Goal: Task Accomplishment & Management: Complete application form

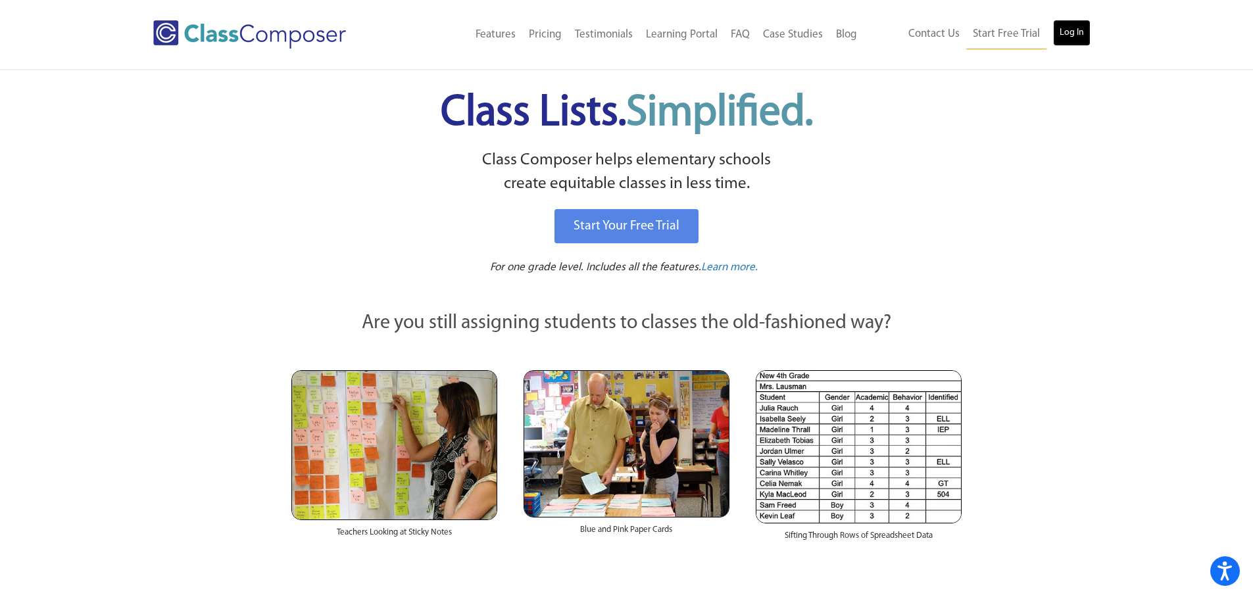
click at [1076, 27] on link "Log In" at bounding box center [1071, 33] width 37 height 26
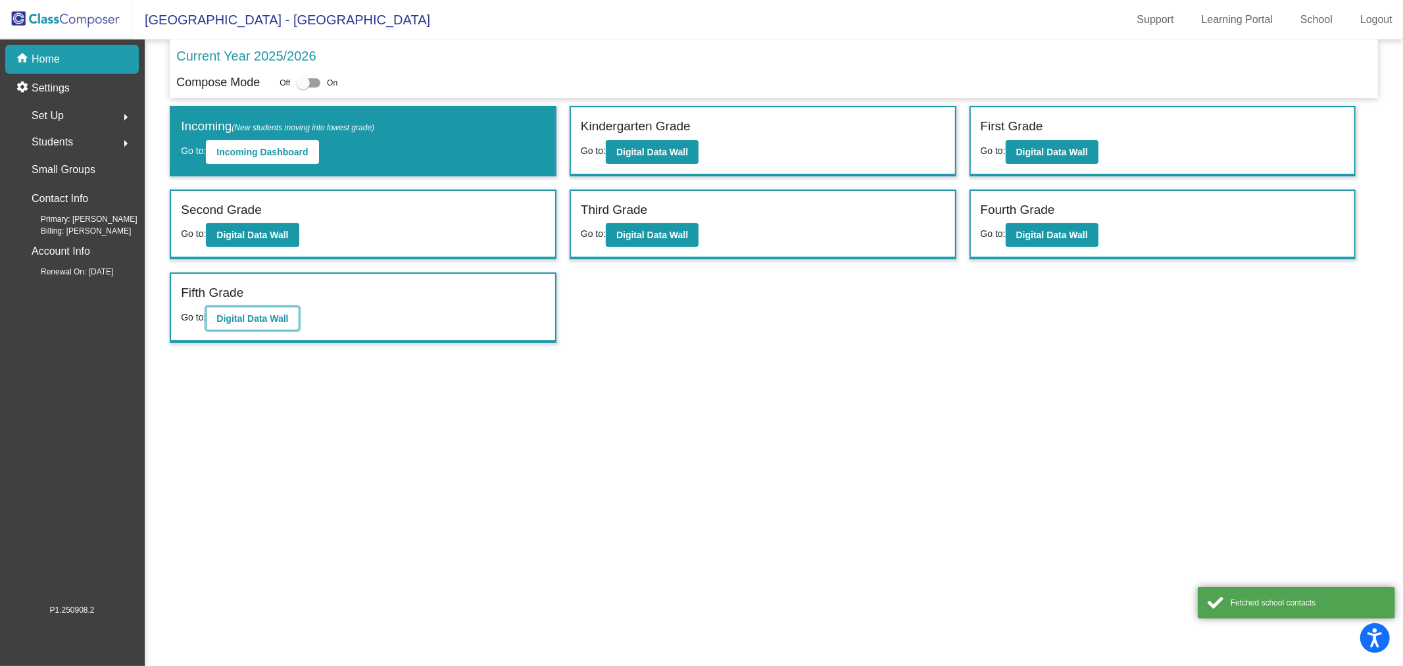
click at [249, 318] on b "Digital Data Wall" at bounding box center [252, 318] width 72 height 11
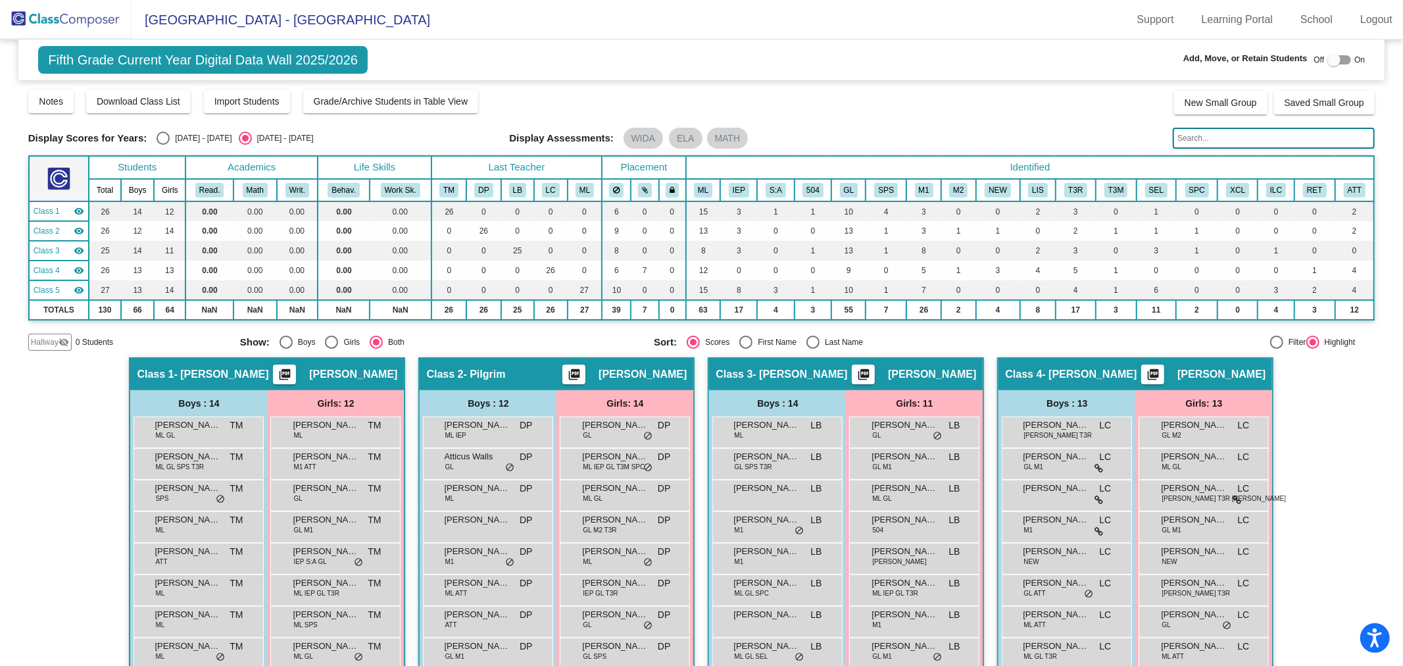
click at [1331, 57] on div at bounding box center [1333, 59] width 13 height 13
checkbox input "true"
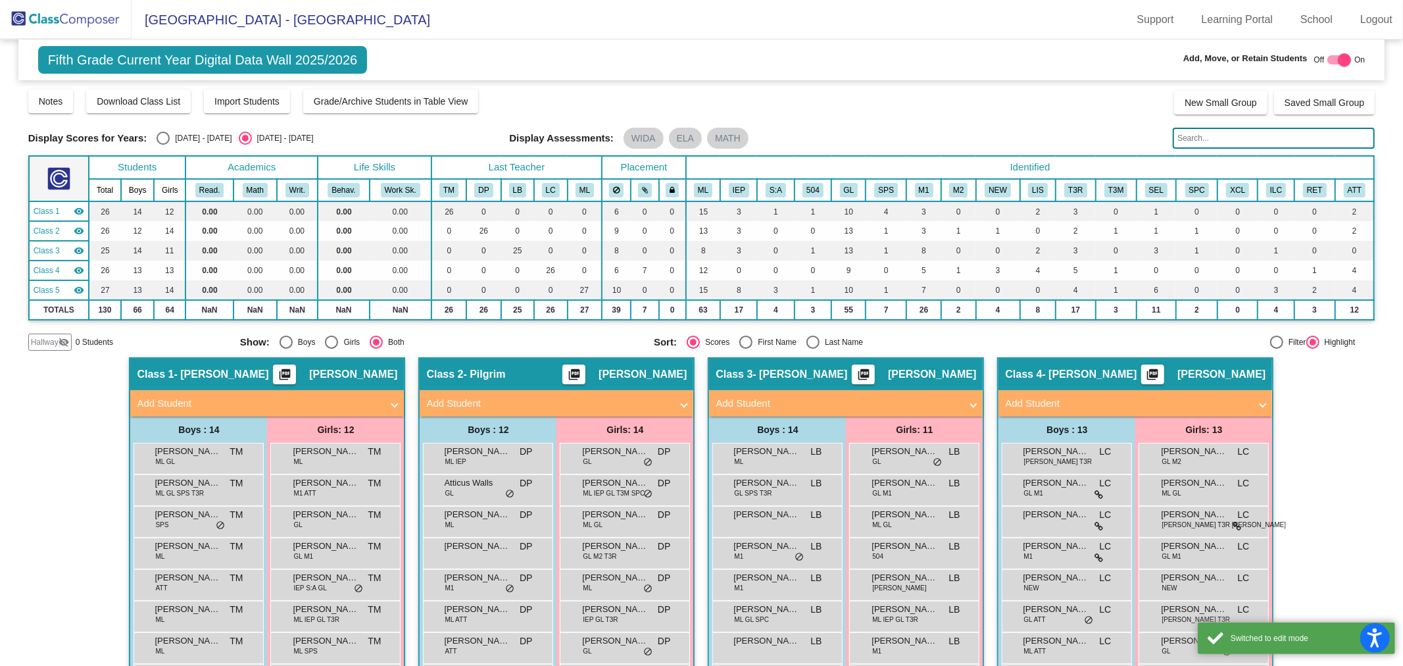
click at [59, 342] on mat-icon "visibility_off" at bounding box center [64, 342] width 11 height 11
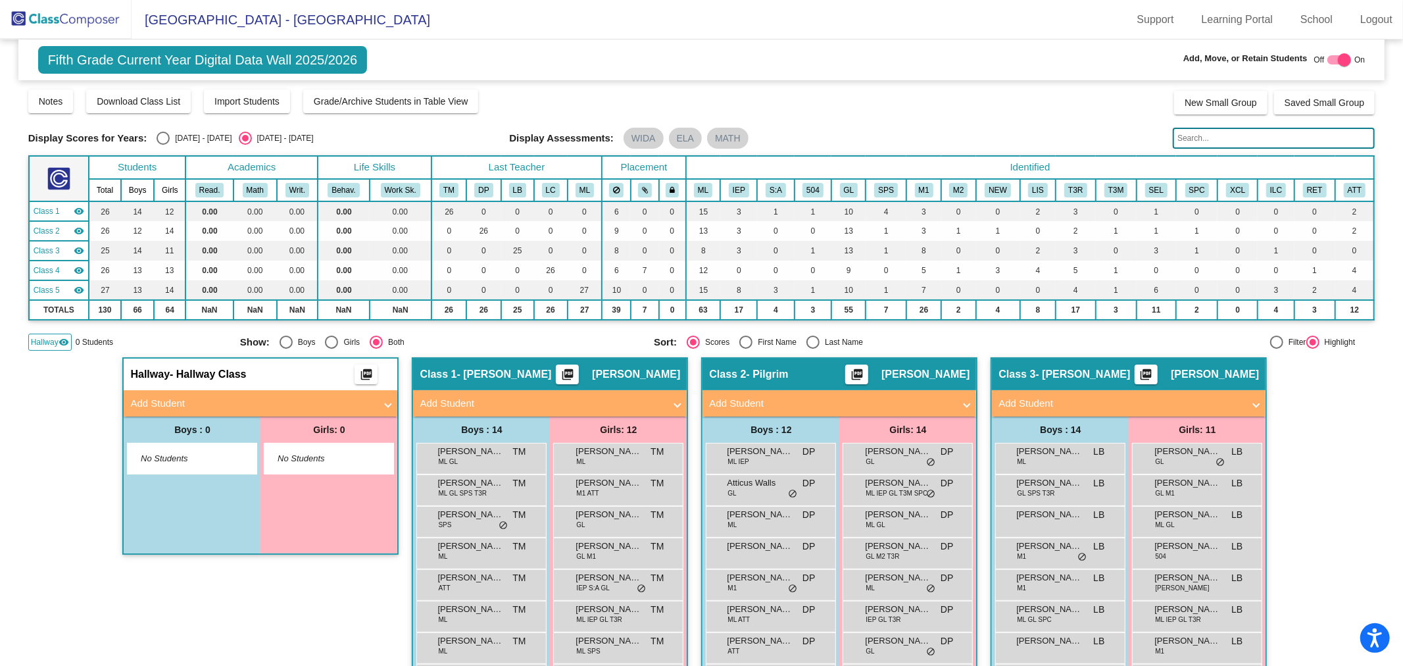
click at [260, 398] on mat-panel-title "Add Student" at bounding box center [252, 403] width 245 height 15
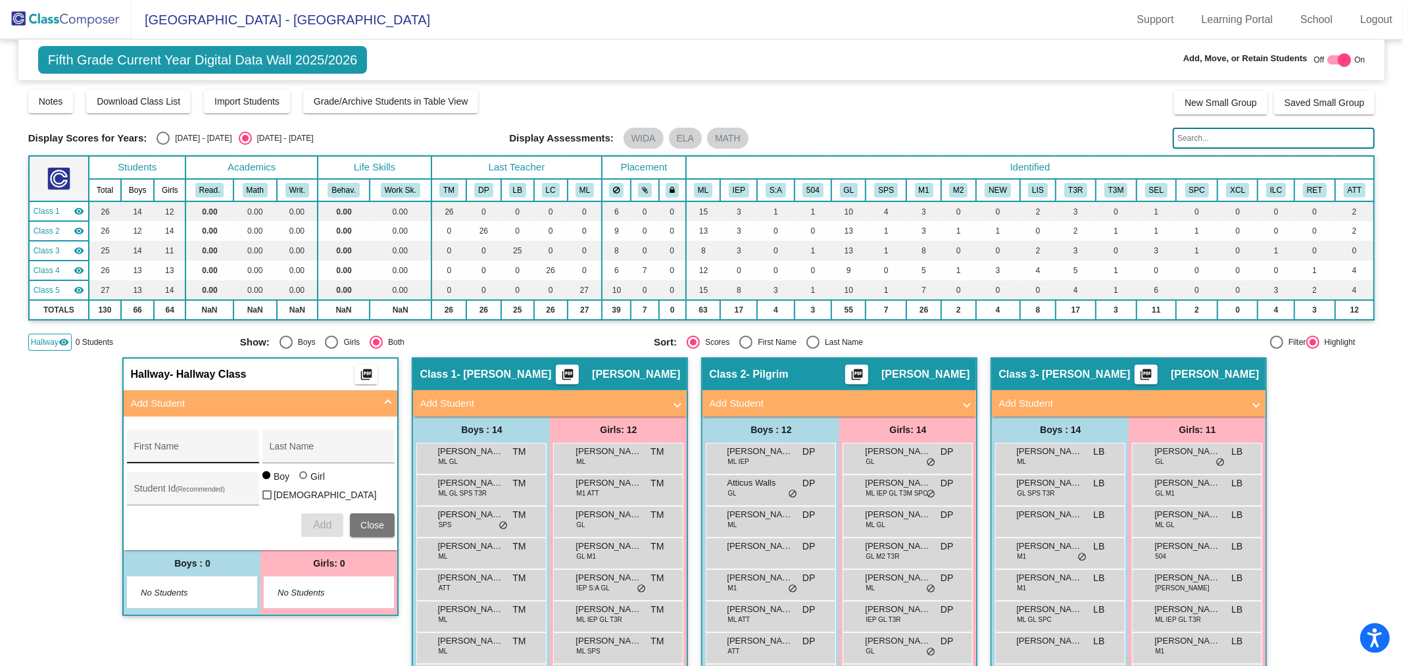
click at [220, 446] on input "First Name" at bounding box center [193, 451] width 118 height 11
type input "Kaiden"
click at [278, 454] on div "Last Name" at bounding box center [328, 450] width 118 height 27
type input "Lloyd"
click at [313, 519] on span "Add" at bounding box center [322, 524] width 18 height 11
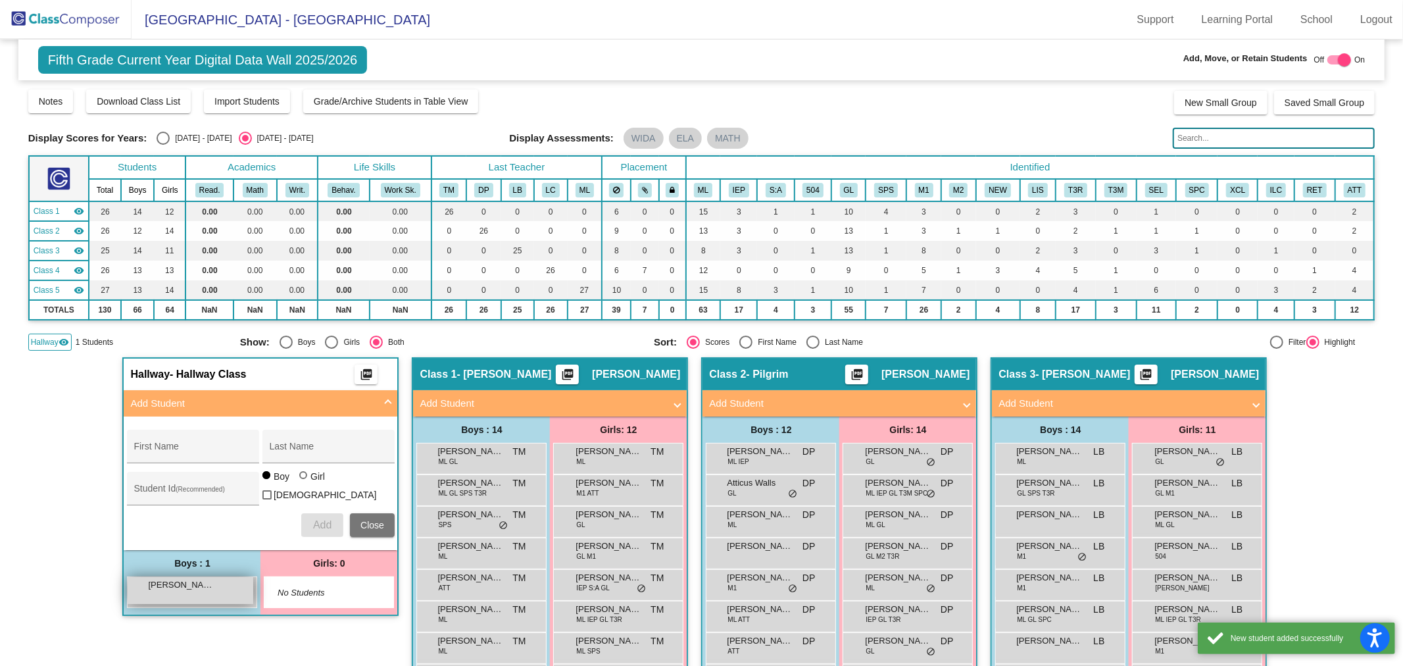
click at [191, 589] on div "Kaiden Lloyd lock do_not_disturb_alt" at bounding box center [191, 590] width 126 height 27
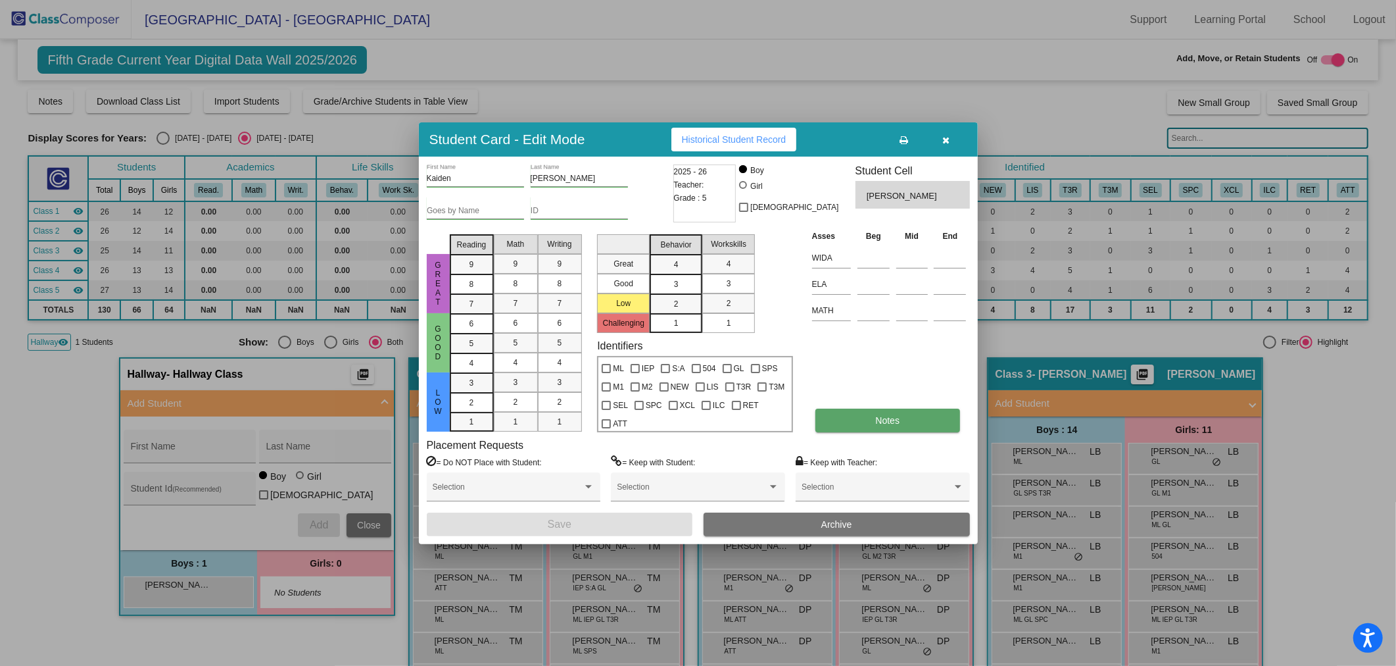
click at [840, 413] on button "Notes" at bounding box center [887, 420] width 145 height 24
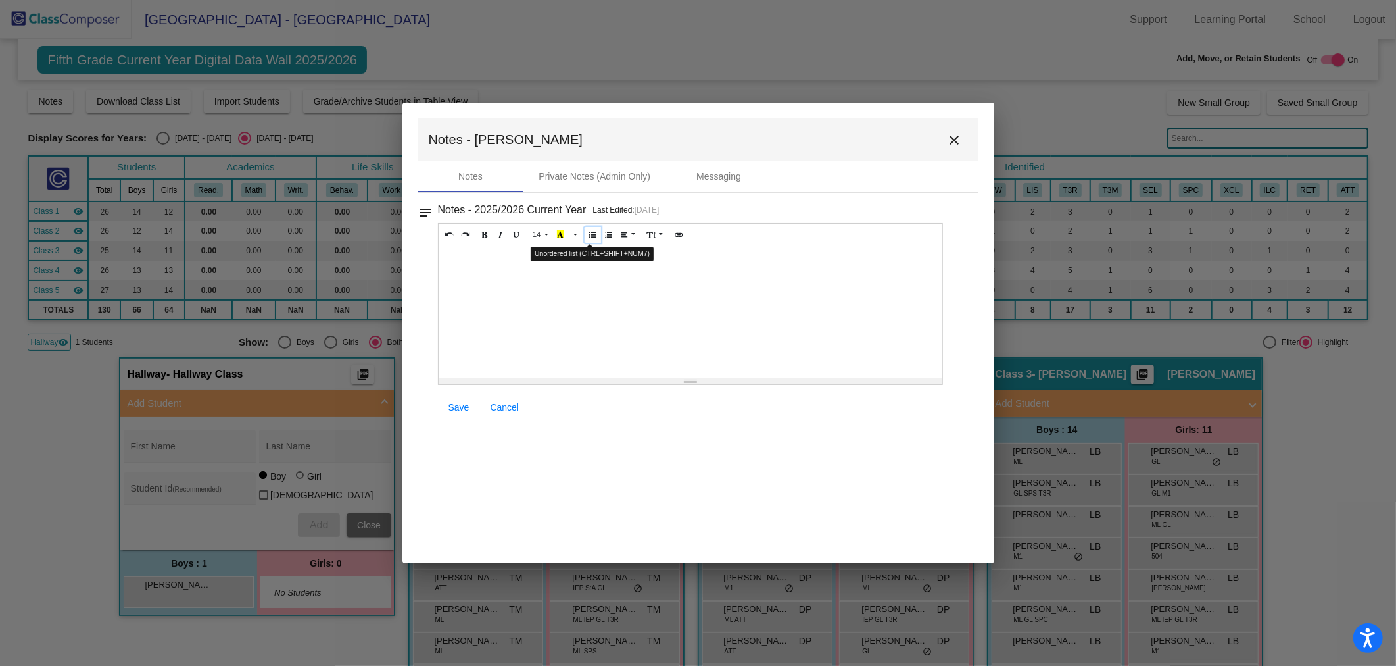
click at [589, 237] on icon "Unordered list (CTRL+SHIFT+NUM7)" at bounding box center [592, 234] width 7 height 8
click at [468, 406] on span "Save" at bounding box center [459, 407] width 21 height 11
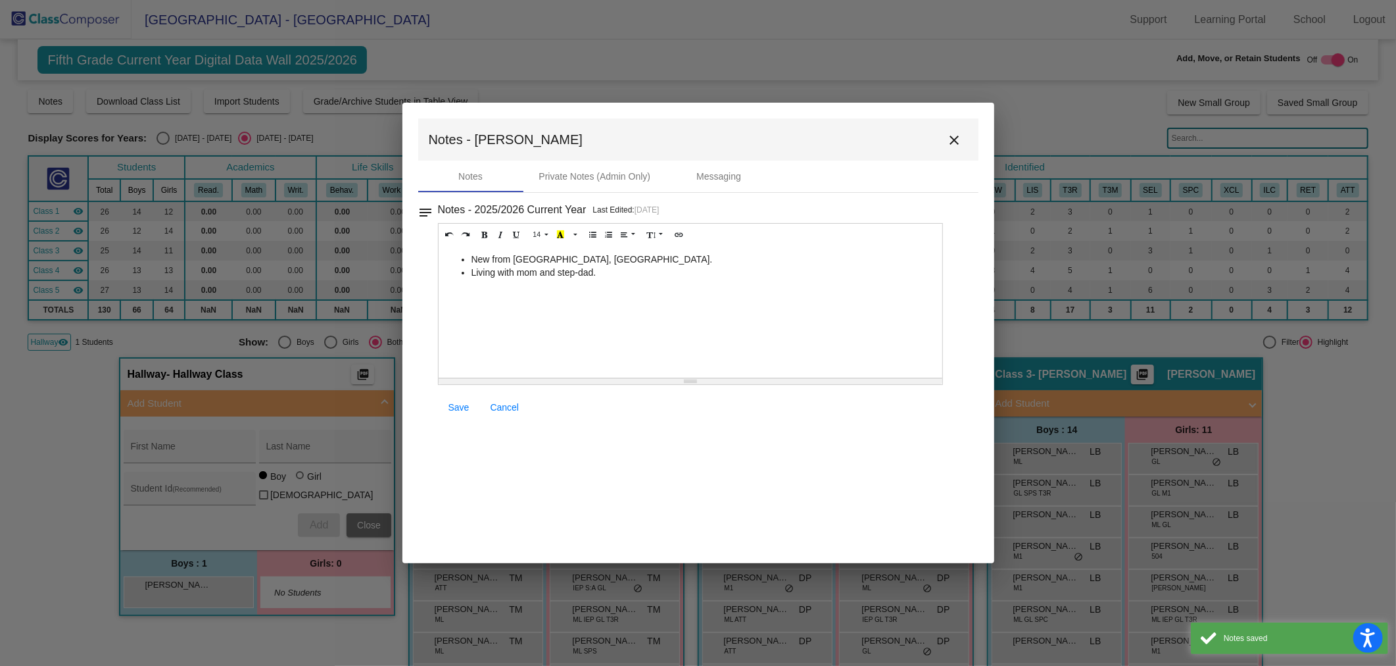
click at [944, 138] on button "close" at bounding box center [955, 139] width 26 height 26
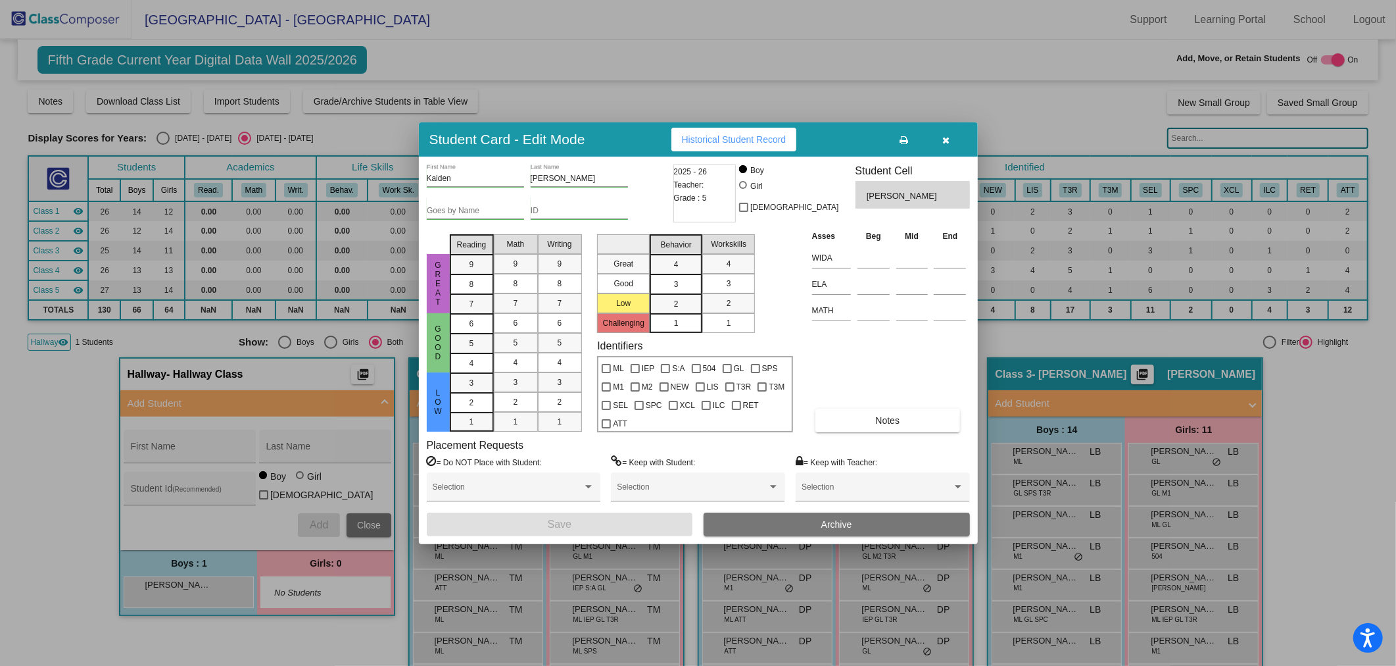
click at [944, 138] on icon "button" at bounding box center [945, 139] width 7 height 9
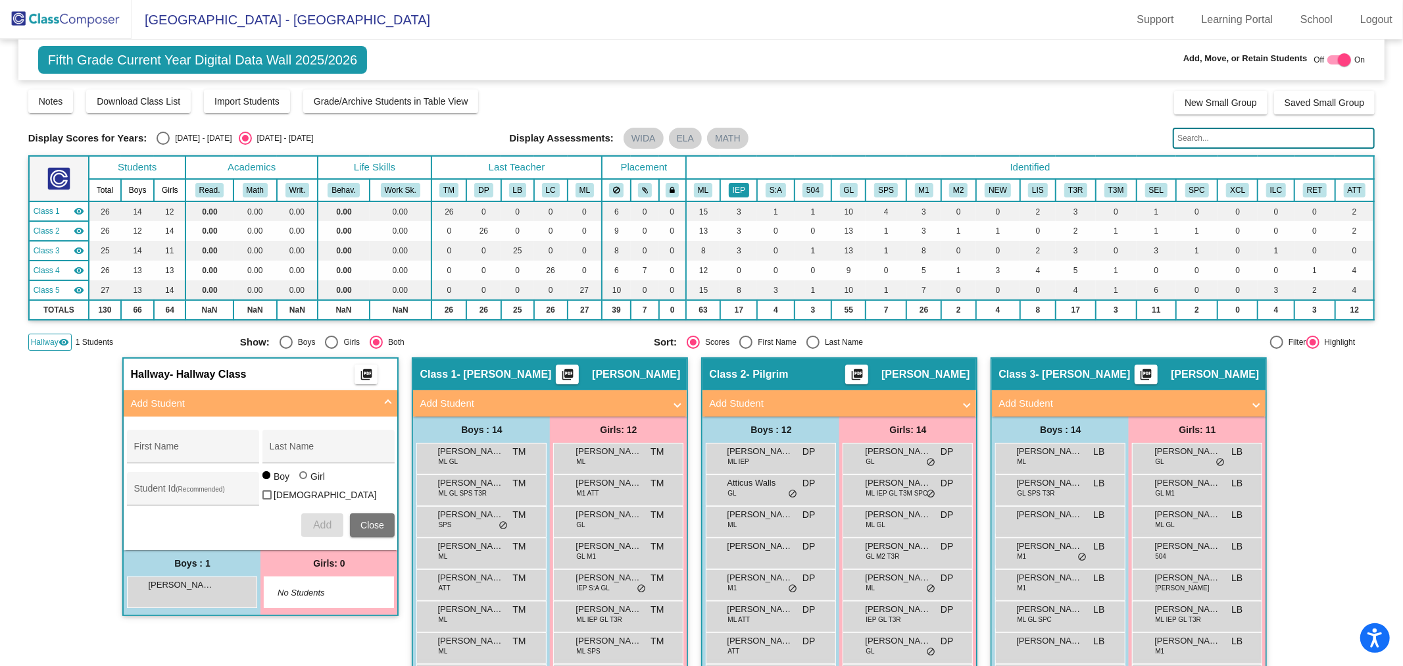
click at [741, 189] on button "IEP" at bounding box center [739, 190] width 20 height 14
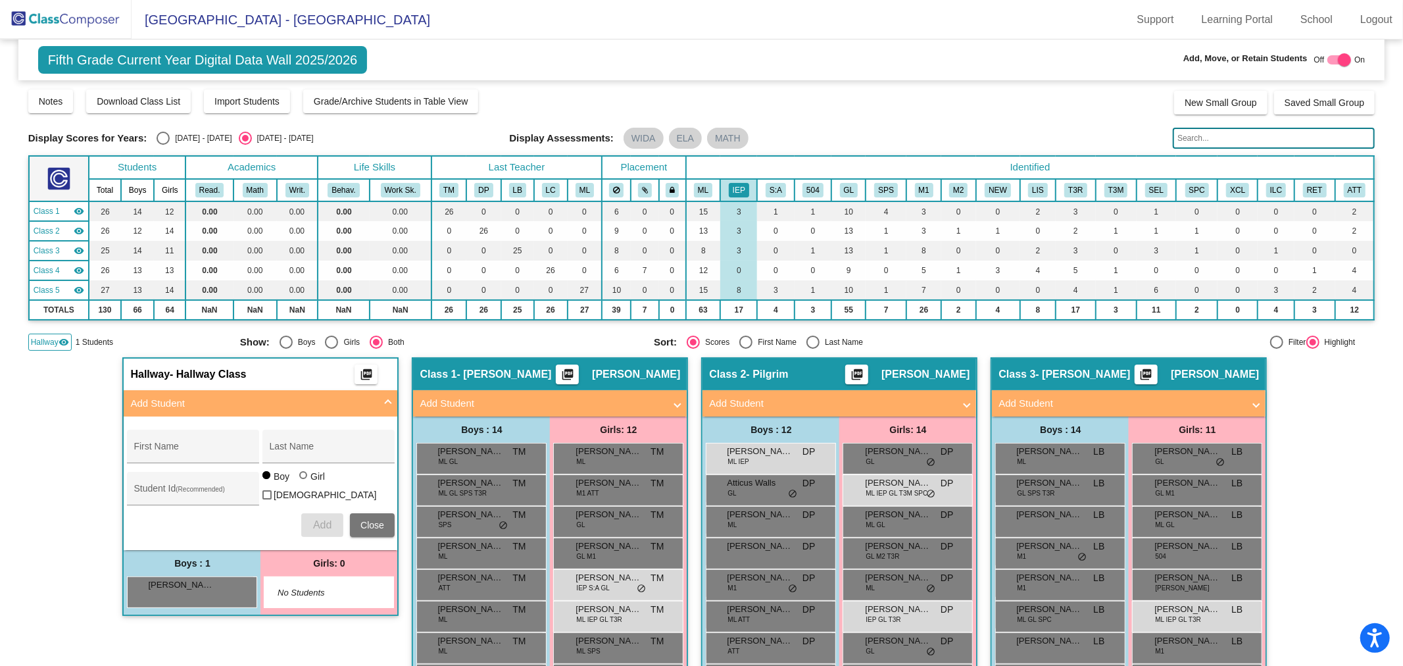
click at [1259, 141] on input "text" at bounding box center [1274, 138] width 202 height 21
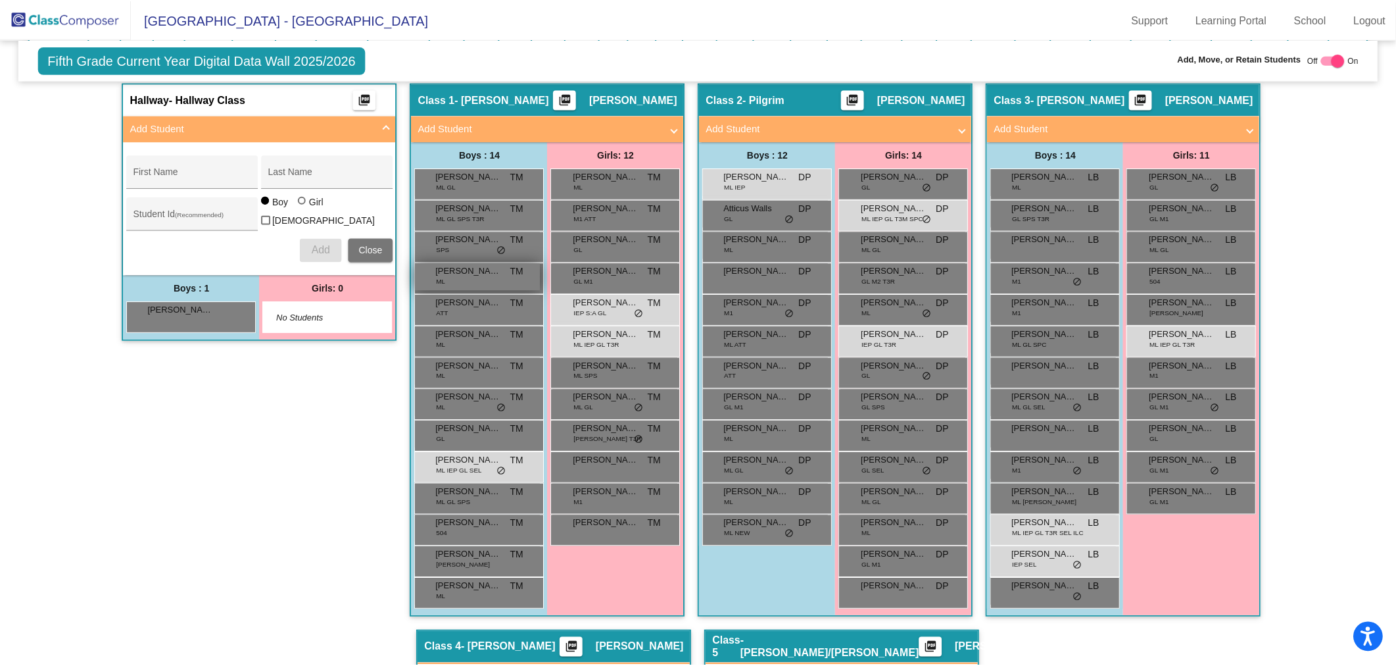
scroll to position [202, 0]
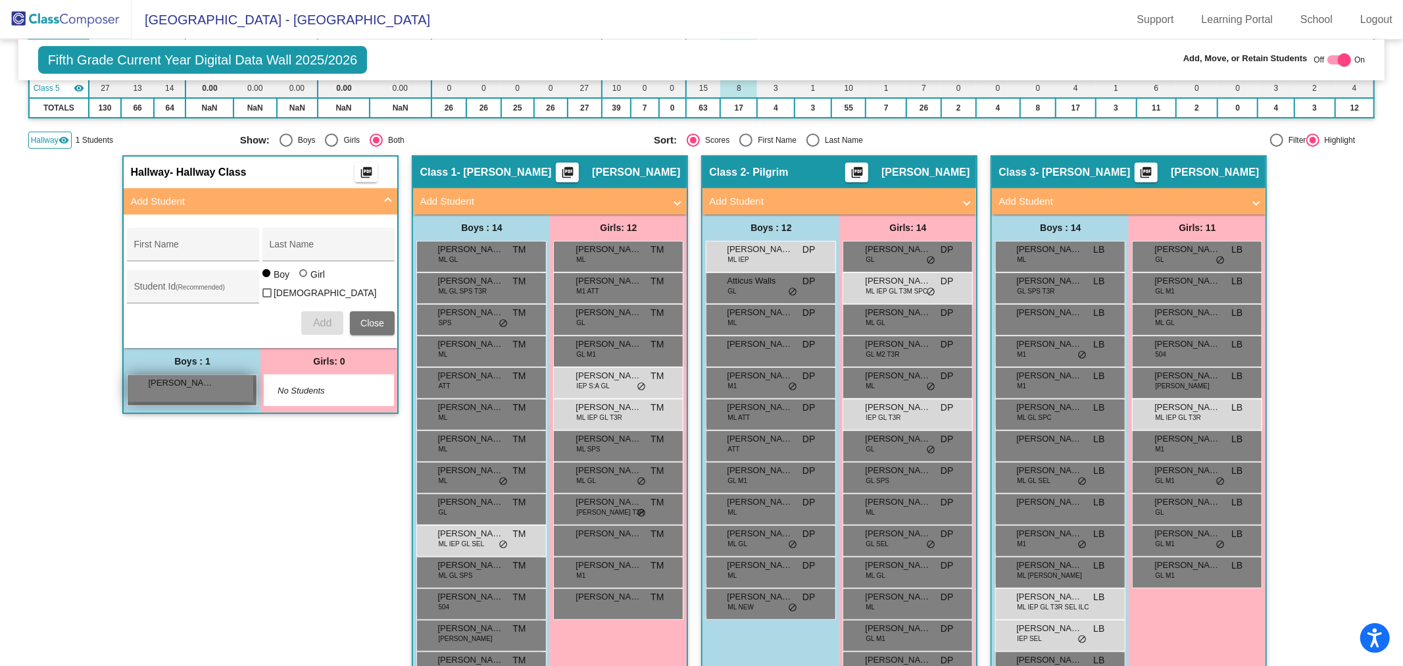
click at [185, 384] on div "Kaiden Lloyd lock do_not_disturb_alt" at bounding box center [191, 388] width 126 height 27
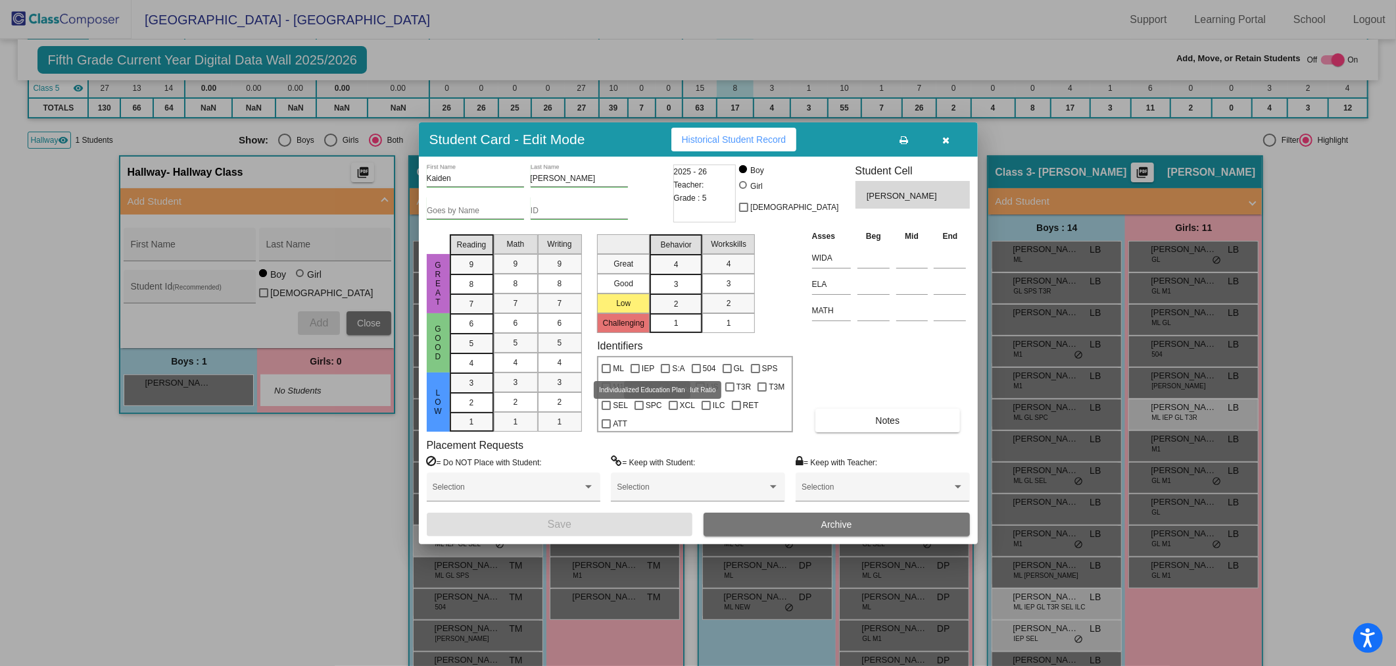
click at [648, 370] on span "IEP" at bounding box center [648, 368] width 12 height 16
click at [635, 373] on input "IEP" at bounding box center [635, 373] width 1 height 1
checkbox input "true"
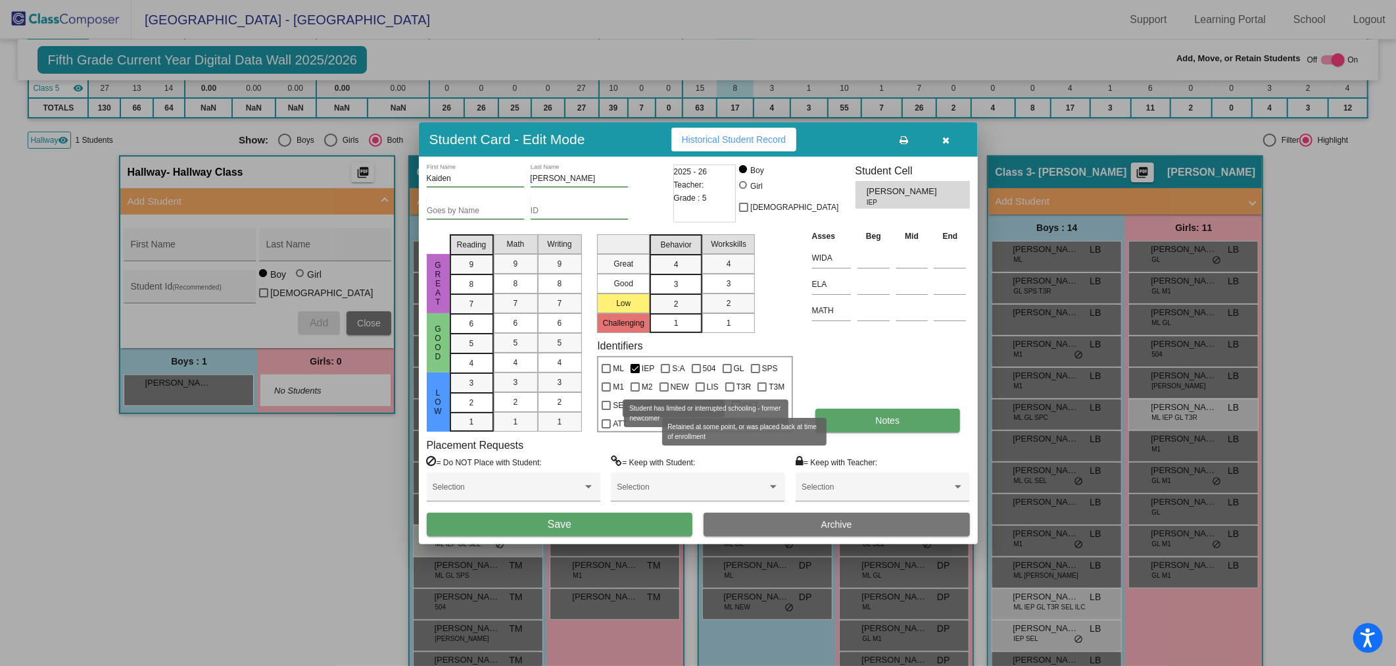
click at [853, 412] on button "Notes" at bounding box center [887, 420] width 145 height 24
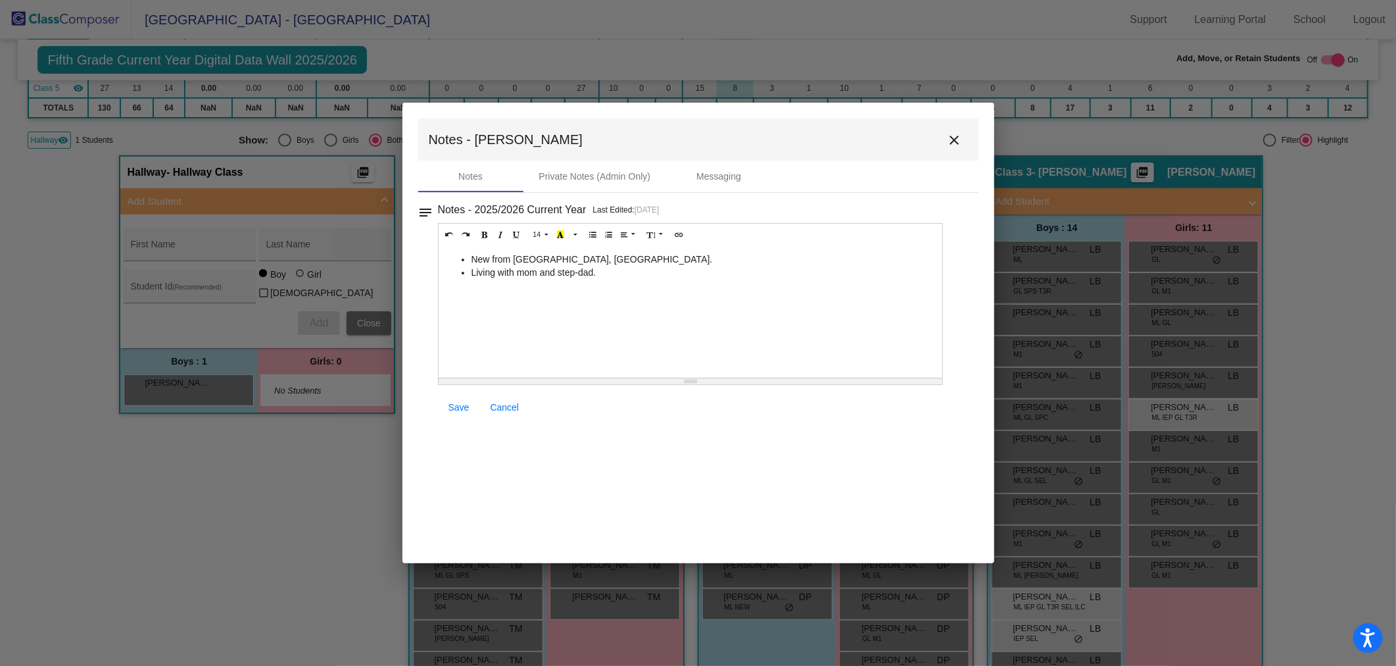
drag, startPoint x: 550, startPoint y: 267, endPoint x: 458, endPoint y: 251, distance: 94.2
click at [458, 251] on div "New from Severn, MD. Living with mom and step-dad." at bounding box center [691, 312] width 504 height 132
copy ul "New from Severn, MD. Living with mom and step-dad."
